Goal: Navigation & Orientation: Find specific page/section

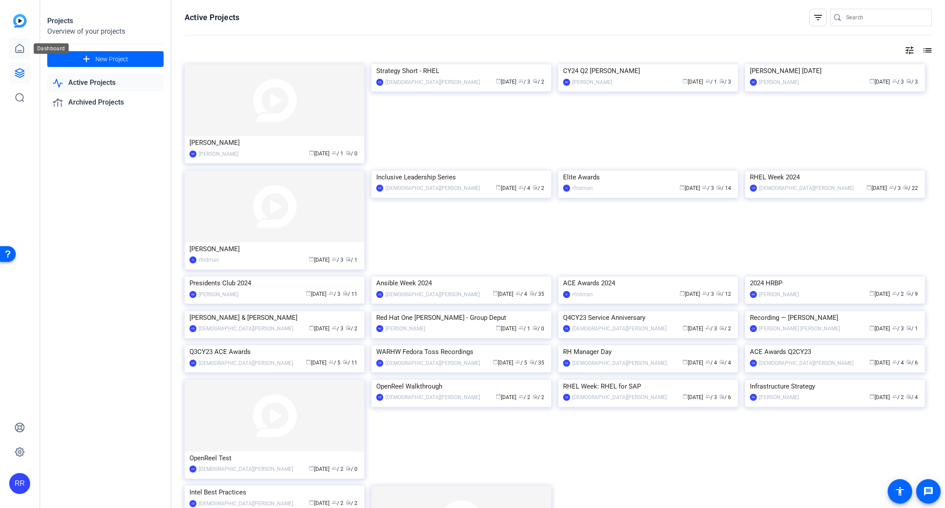
click at [29, 49] on link at bounding box center [19, 48] width 21 height 21
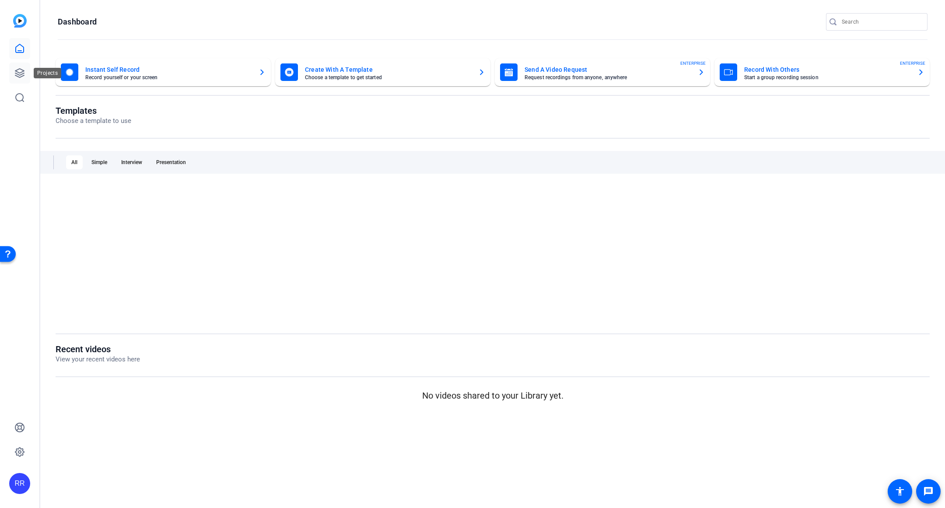
click at [12, 70] on link at bounding box center [19, 73] width 21 height 21
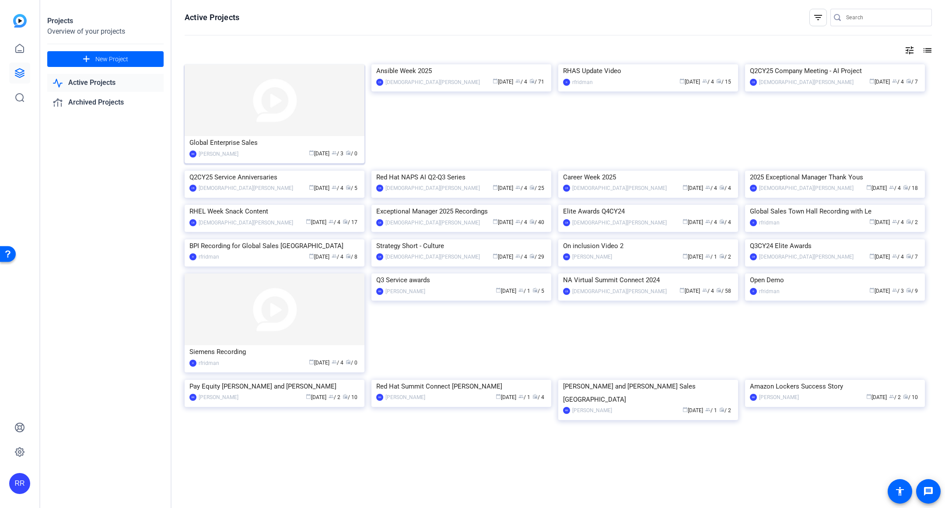
click at [253, 104] on img at bounding box center [275, 100] width 180 height 72
